Goal: Information Seeking & Learning: Learn about a topic

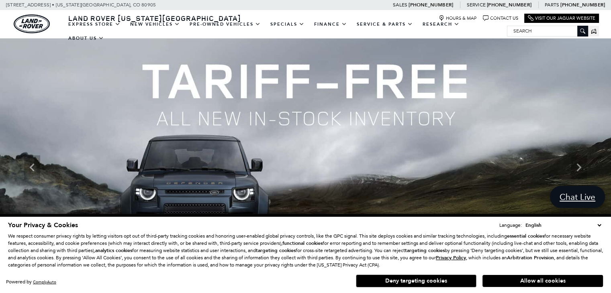
click at [601, 226] on select "English Spanish / Español English / United Kingdom Korean / 한국어 Vietnamese / Ti…" at bounding box center [563, 225] width 80 height 8
click at [466, 184] on img at bounding box center [305, 168] width 611 height 258
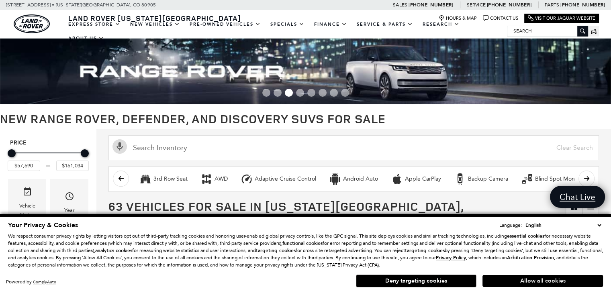
click at [506, 283] on button "Allow all cookies" at bounding box center [542, 281] width 120 height 12
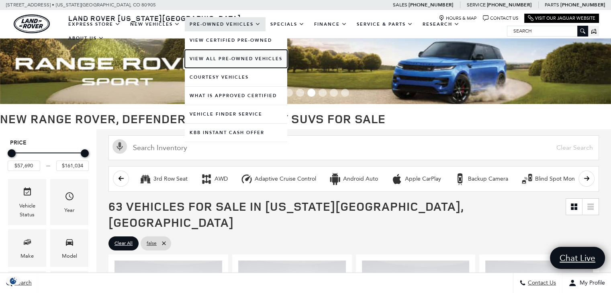
click at [218, 60] on link "View All Pre-Owned Vehicles" at bounding box center [236, 59] width 102 height 18
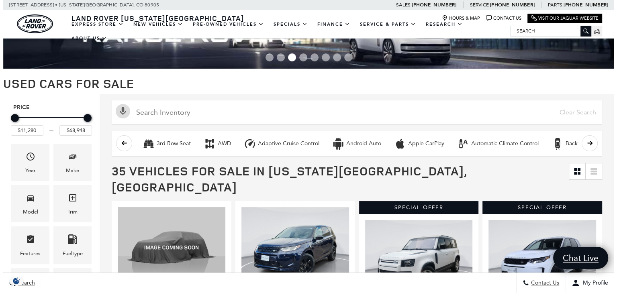
scroll to position [35, 0]
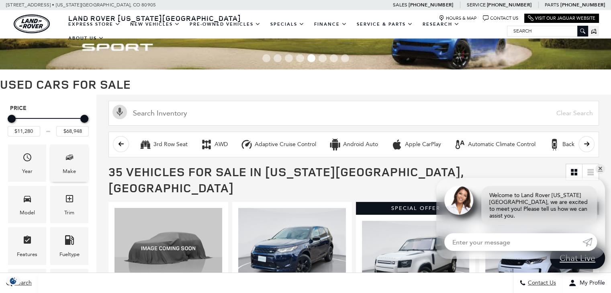
click at [68, 159] on icon "Make" at bounding box center [70, 158] width 10 height 10
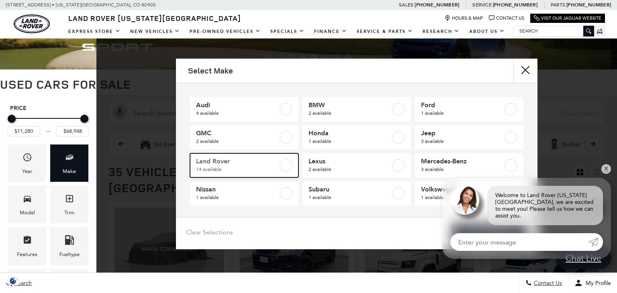
click at [246, 161] on span "Land Rover" at bounding box center [237, 161] width 82 height 8
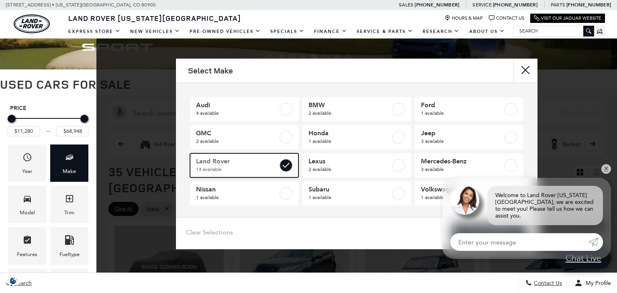
type input "$18,189"
type input "$68,780"
checkbox input "true"
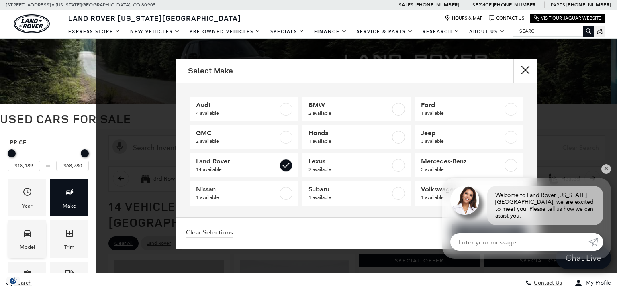
click at [26, 241] on span "Model" at bounding box center [27, 234] width 10 height 16
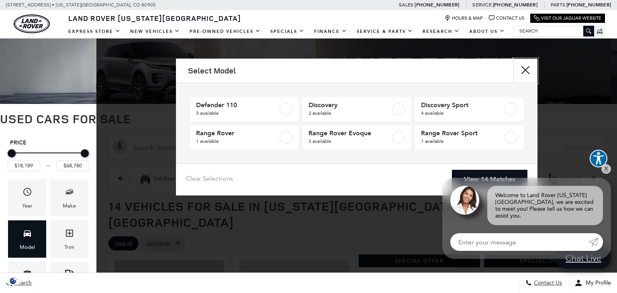
click at [526, 73] on button "Close" at bounding box center [525, 71] width 24 height 24
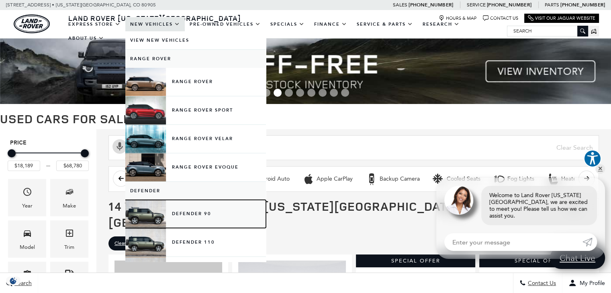
click at [188, 212] on link "Defender 90" at bounding box center [195, 214] width 141 height 28
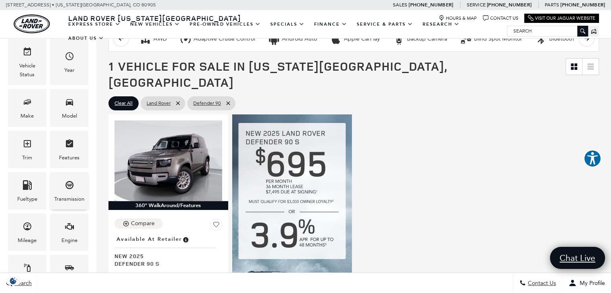
scroll to position [114, 0]
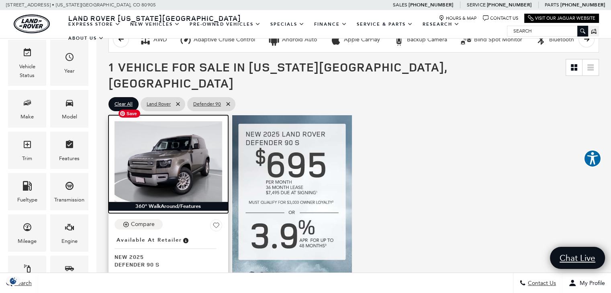
click at [165, 146] on img at bounding box center [168, 161] width 108 height 81
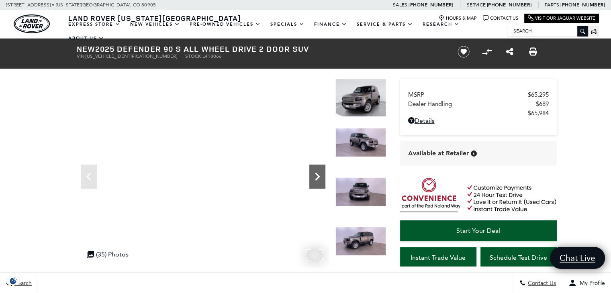
click at [316, 177] on icon "Next" at bounding box center [317, 177] width 16 height 16
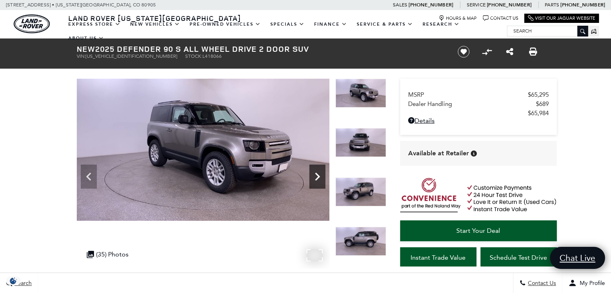
click at [316, 177] on icon "Next" at bounding box center [317, 177] width 16 height 16
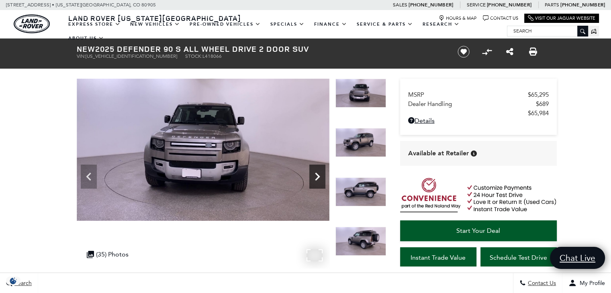
click at [316, 177] on icon "Next" at bounding box center [317, 177] width 16 height 16
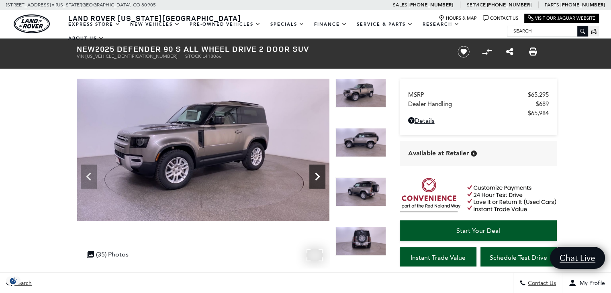
click at [316, 177] on icon "Next" at bounding box center [317, 177] width 16 height 16
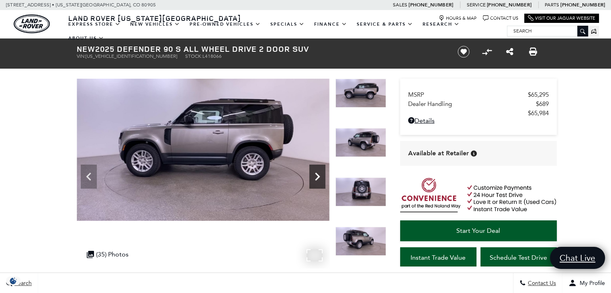
click at [316, 177] on icon "Next" at bounding box center [317, 177] width 16 height 16
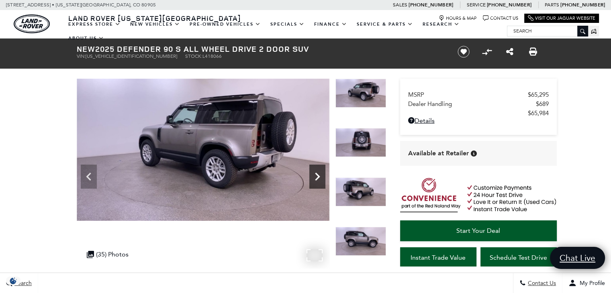
click at [316, 177] on icon "Next" at bounding box center [317, 177] width 16 height 16
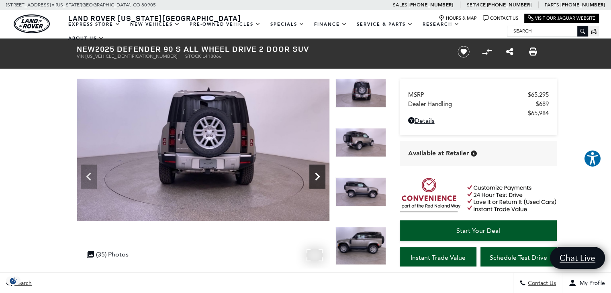
click at [316, 177] on icon "Next" at bounding box center [317, 177] width 16 height 16
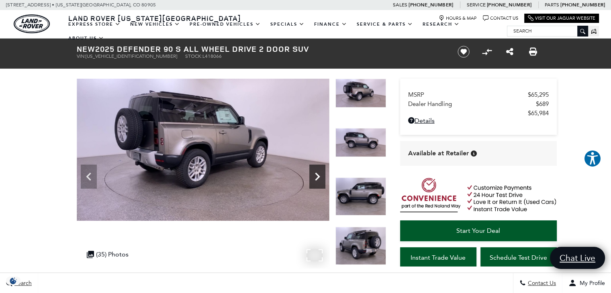
click at [316, 177] on icon "Next" at bounding box center [317, 177] width 16 height 16
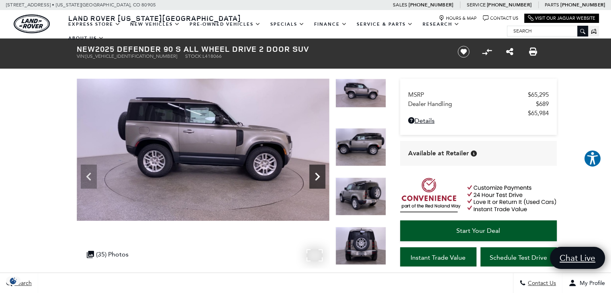
click at [316, 177] on icon "Next" at bounding box center [317, 177] width 16 height 16
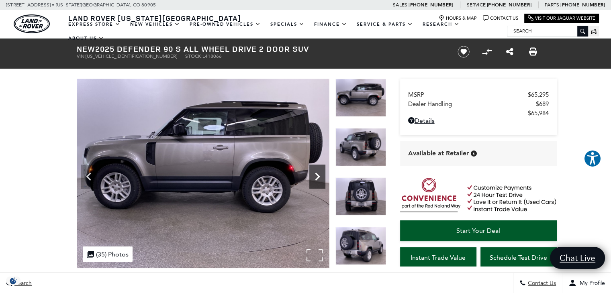
click at [316, 177] on icon "Next" at bounding box center [317, 177] width 16 height 16
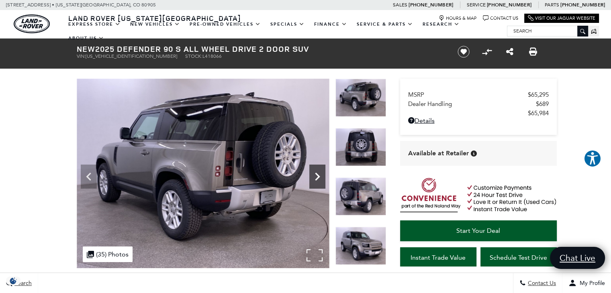
click at [316, 177] on icon "Next" at bounding box center [317, 177] width 16 height 16
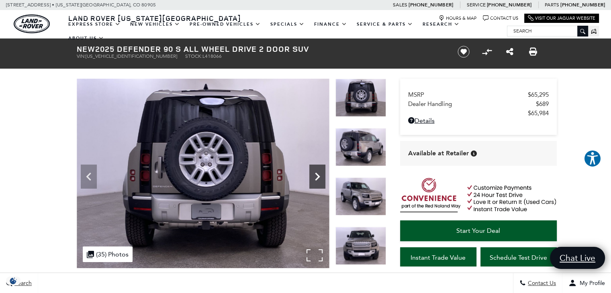
click at [316, 177] on icon "Next" at bounding box center [317, 177] width 16 height 16
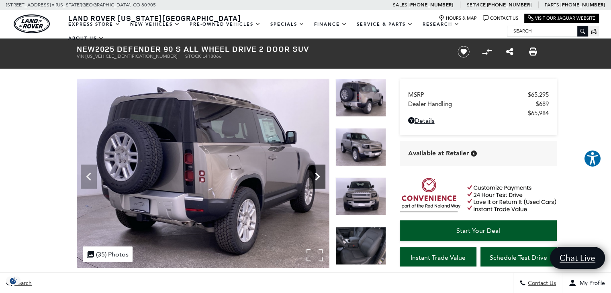
click at [316, 177] on icon "Next" at bounding box center [317, 177] width 16 height 16
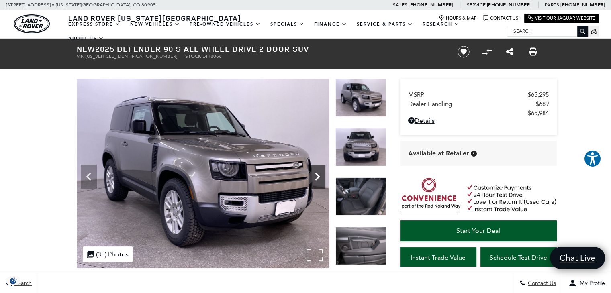
click at [316, 177] on icon "Next" at bounding box center [317, 177] width 16 height 16
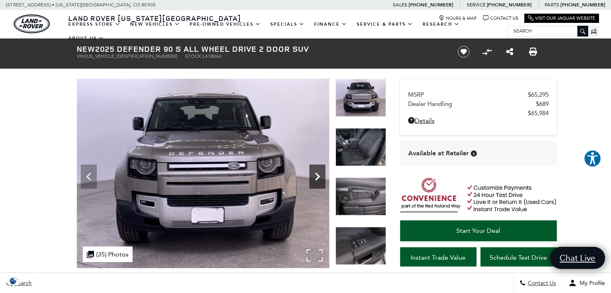
click at [316, 177] on icon "Next" at bounding box center [317, 177] width 16 height 16
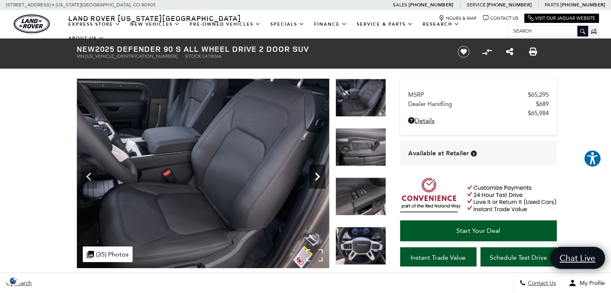
click at [316, 177] on icon "Next" at bounding box center [317, 177] width 16 height 16
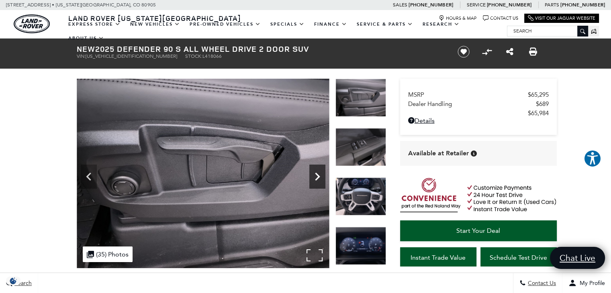
click at [316, 177] on icon "Next" at bounding box center [317, 177] width 16 height 16
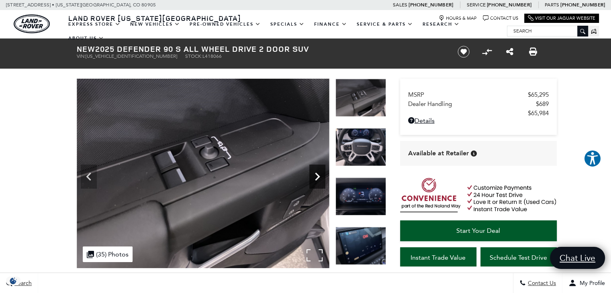
click at [316, 177] on icon "Next" at bounding box center [317, 177] width 16 height 16
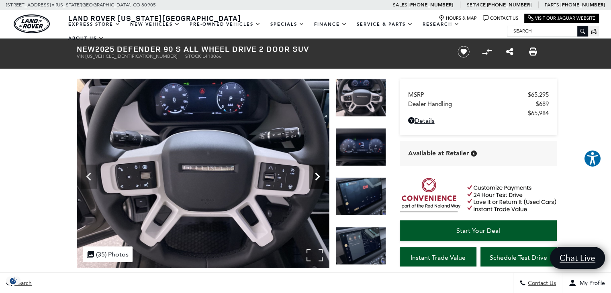
click at [316, 177] on icon "Next" at bounding box center [317, 177] width 16 height 16
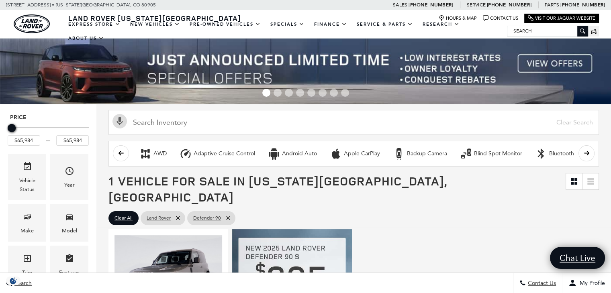
scroll to position [114, 0]
